Goal: Transaction & Acquisition: Purchase product/service

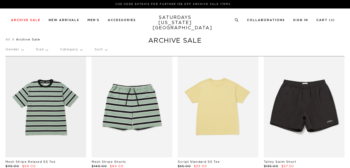
click at [16, 52] on p "Gender" at bounding box center [14, 49] width 18 height 13
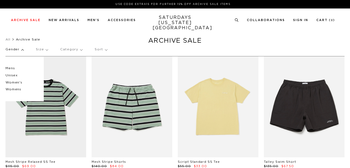
click at [17, 82] on p "Women's" at bounding box center [21, 82] width 33 height 7
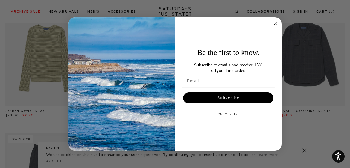
scroll to position [232, 0]
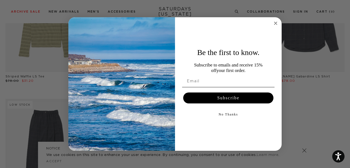
click at [276, 23] on icon "Close dialog" at bounding box center [275, 23] width 3 height 3
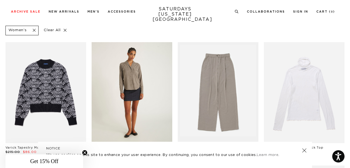
scroll to position [58, 0]
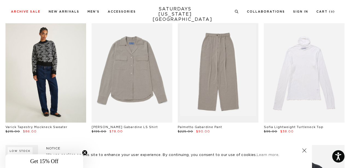
click at [37, 66] on link at bounding box center [45, 72] width 81 height 101
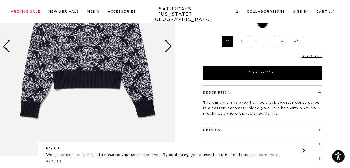
scroll to position [116, 0]
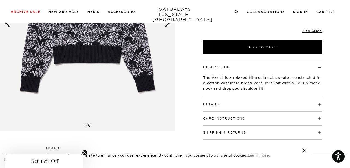
click at [303, 120] on h4 "Care Instructions" at bounding box center [262, 116] width 119 height 9
click at [298, 103] on h4 "Details" at bounding box center [262, 101] width 119 height 9
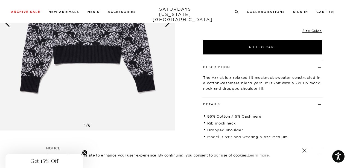
scroll to position [58, 0]
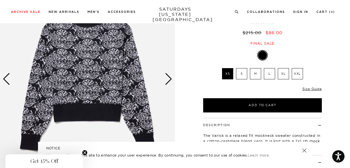
click at [170, 80] on div "Next slide" at bounding box center [168, 79] width 7 height 12
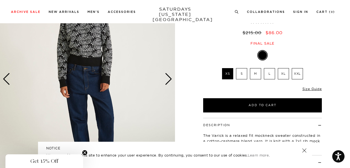
click at [169, 83] on div "Next slide" at bounding box center [168, 79] width 7 height 12
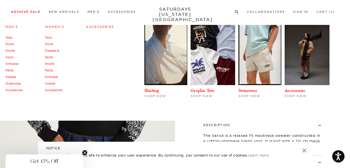
click at [61, 27] on link "Women's" at bounding box center [54, 27] width 19 height 4
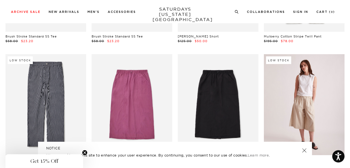
scroll to position [493, 0]
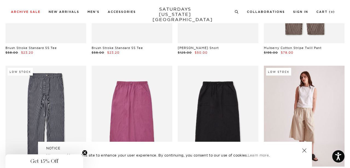
click at [320, 100] on link at bounding box center [304, 116] width 81 height 101
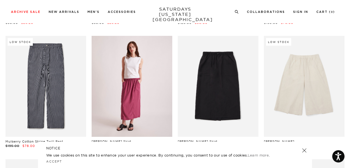
scroll to position [551, 0]
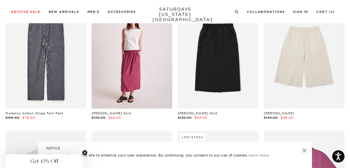
click at [147, 74] on link at bounding box center [132, 58] width 81 height 101
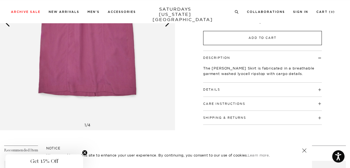
scroll to position [145, 0]
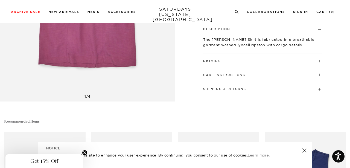
click at [232, 74] on button "Care Instructions" at bounding box center [224, 75] width 42 height 3
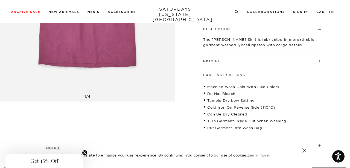
click at [218, 62] on button "Details" at bounding box center [211, 60] width 17 height 3
